Goal: Navigation & Orientation: Find specific page/section

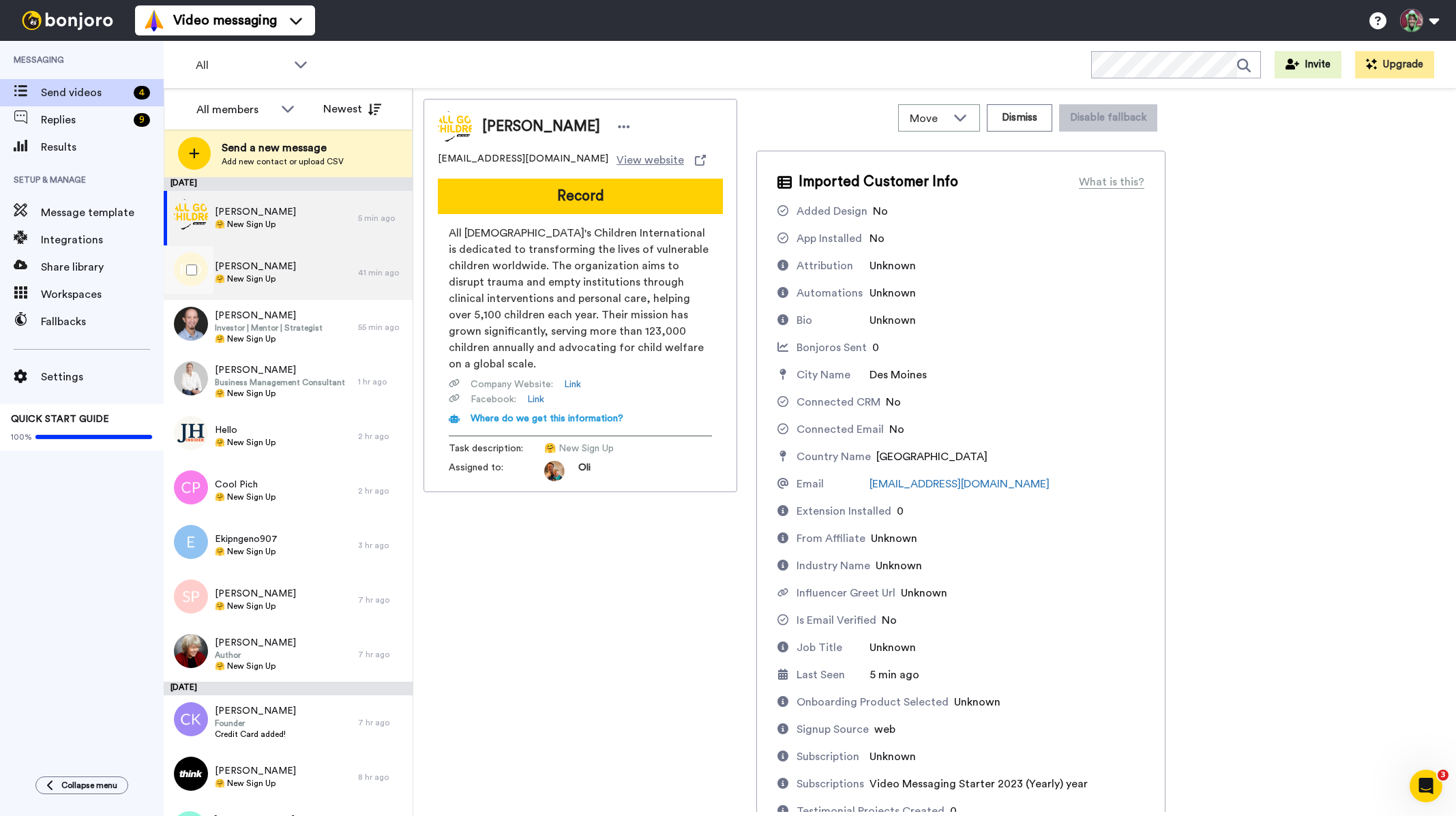
click at [290, 286] on div "[PERSON_NAME] 🤗 New Sign Up" at bounding box center [260, 273] width 194 height 55
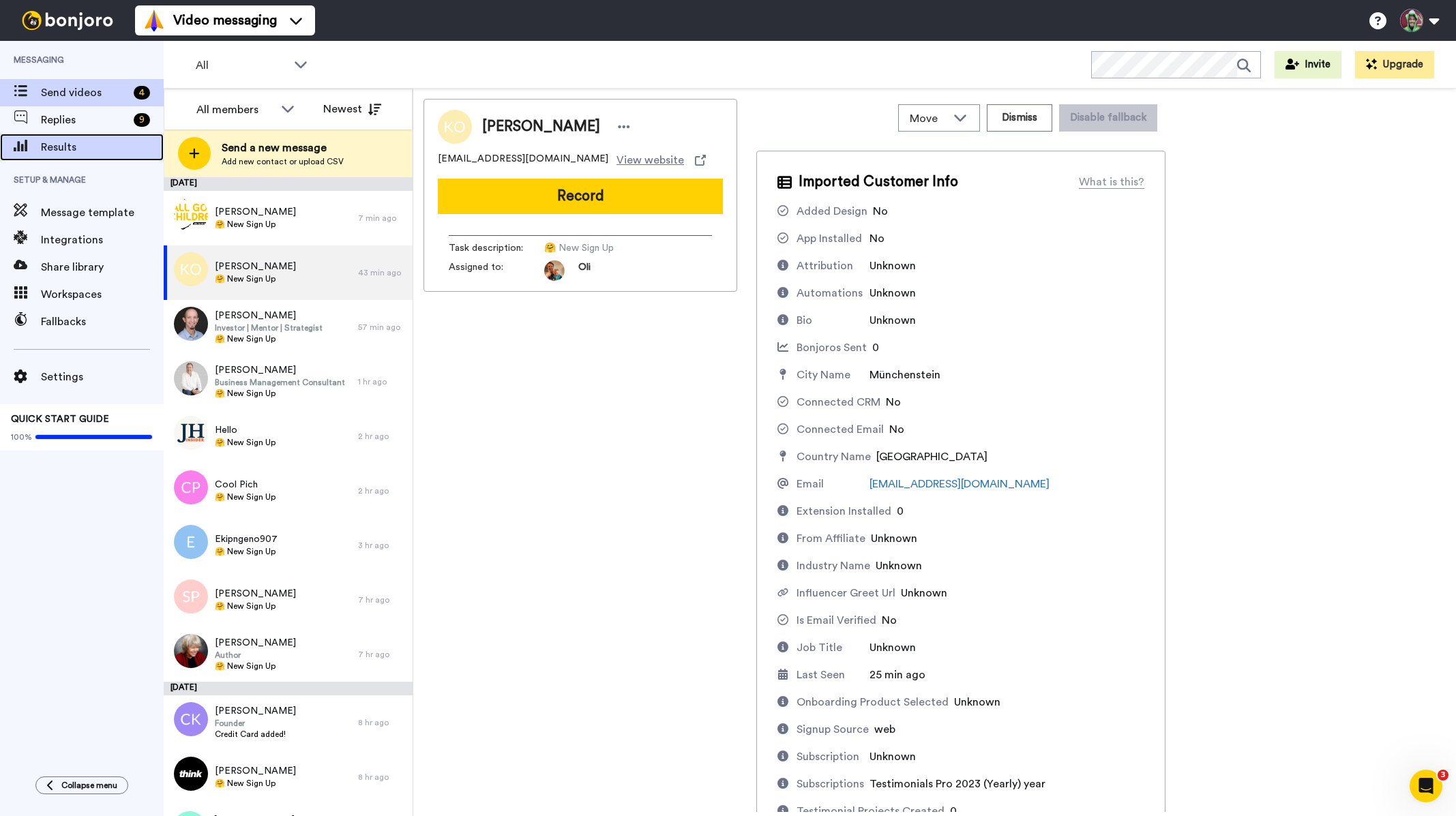
click at [90, 148] on span "Results" at bounding box center [102, 147] width 122 height 16
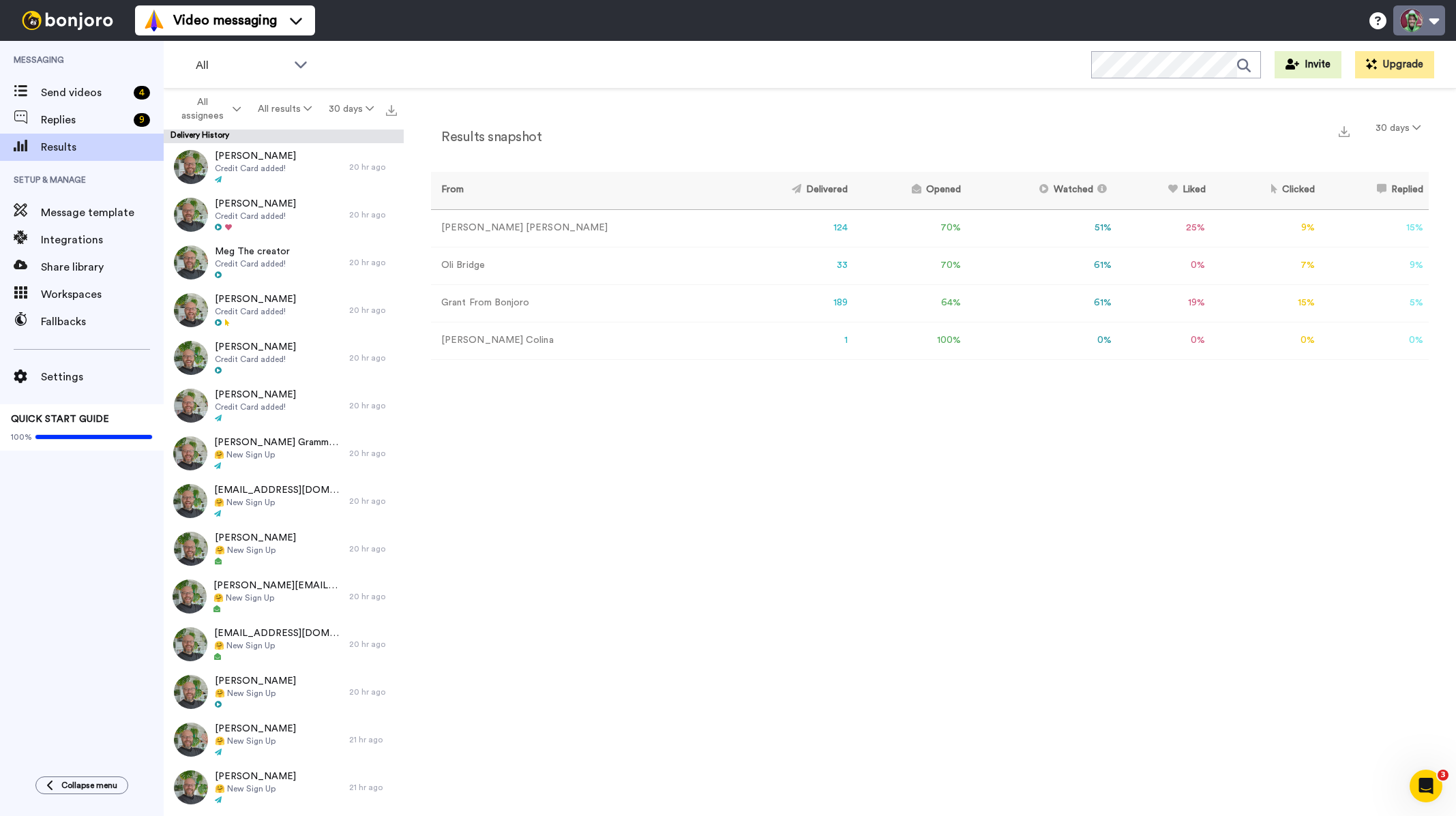
click at [1430, 21] on button at bounding box center [1419, 21] width 52 height 30
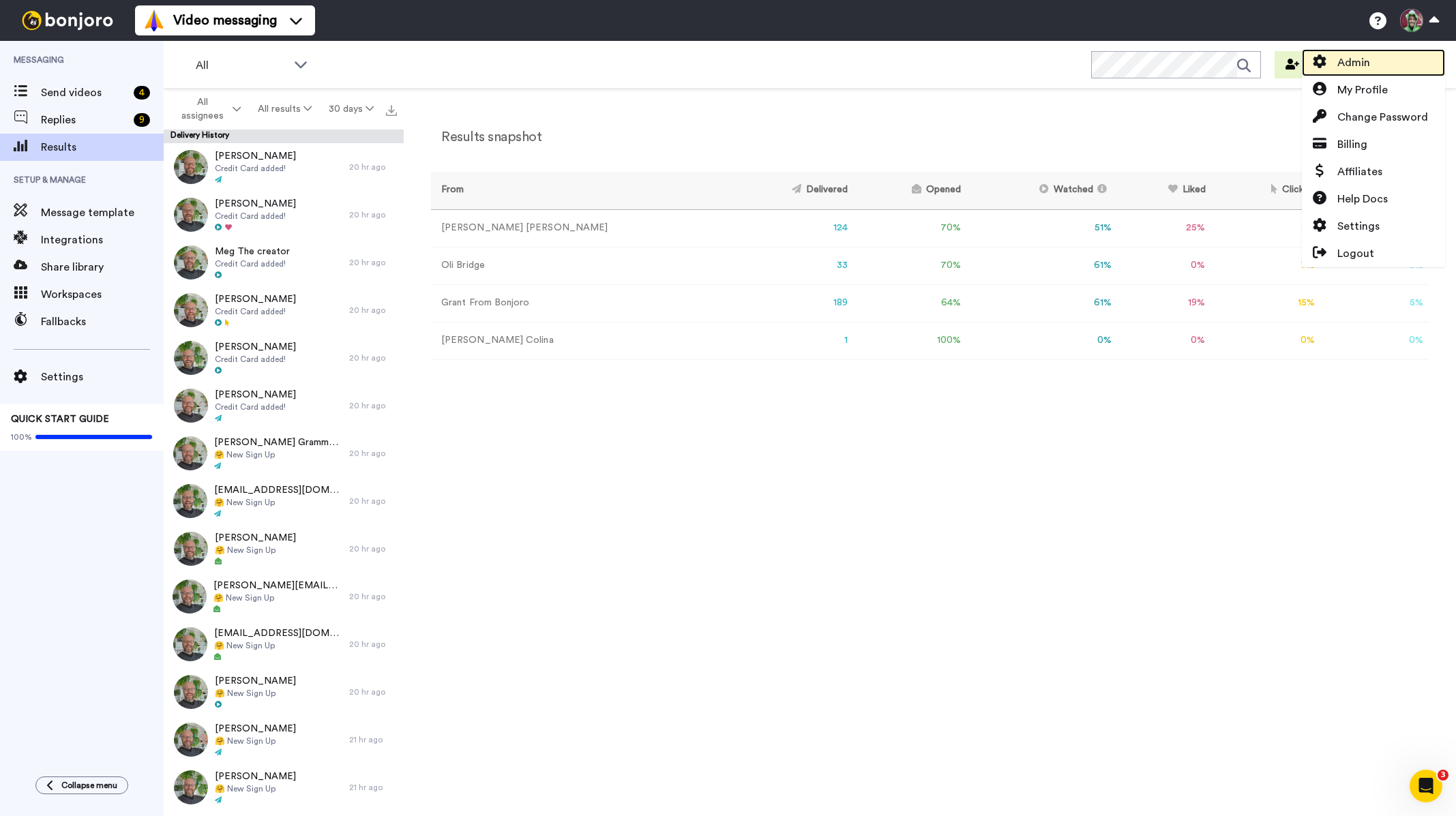
click at [1371, 68] on link "Admin" at bounding box center [1374, 63] width 143 height 28
